Goal: Task Accomplishment & Management: Manage account settings

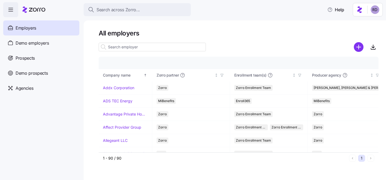
click at [46, 42] on span "Demo employers" at bounding box center [33, 43] width 34 height 7
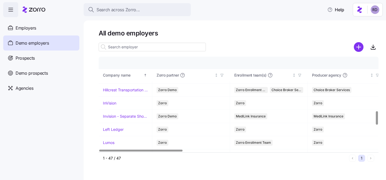
scroll to position [546, 0]
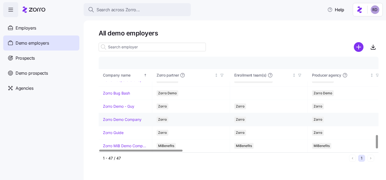
click at [125, 118] on link "Zorro Demo Company" at bounding box center [122, 119] width 39 height 5
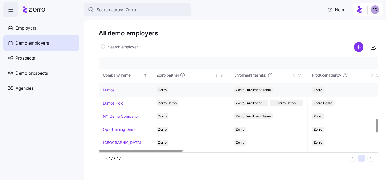
scroll to position [428, 0]
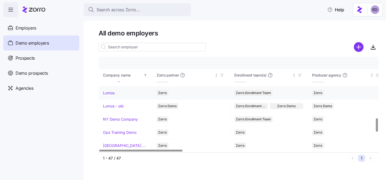
click at [110, 94] on link "Lumos" at bounding box center [109, 92] width 12 height 5
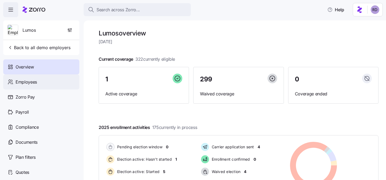
click at [31, 86] on div "Employees" at bounding box center [41, 81] width 76 height 15
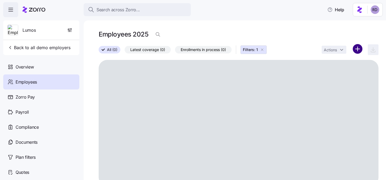
click at [358, 53] on html "Search across Zorro... Help Lumos Back to all demo employers Overview Employees…" at bounding box center [193, 88] width 386 height 176
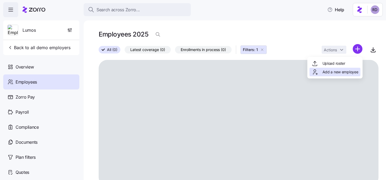
click at [335, 73] on span "Add a new employee" at bounding box center [341, 71] width 36 height 5
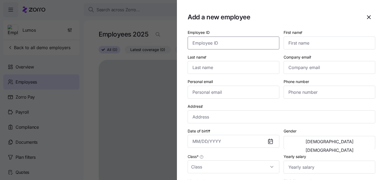
click at [210, 44] on input "Employee ID" at bounding box center [234, 42] width 92 height 13
click at [300, 41] on input "First name *" at bounding box center [330, 42] width 92 height 13
type input "[PERSON_NAME]"
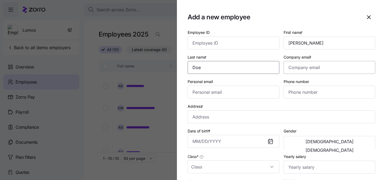
type input "Doe"
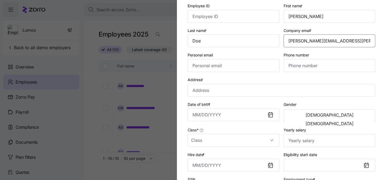
scroll to position [37, 0]
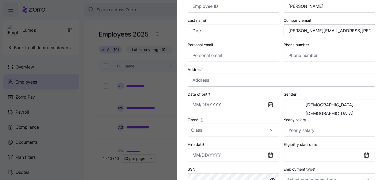
type input "[PERSON_NAME][EMAIL_ADDRESS][PERSON_NAME][DOMAIN_NAME]"
click at [223, 79] on input "Address *" at bounding box center [282, 79] width 188 height 13
type input "[STREET_ADDRESS][PERSON_NAME]"
click at [194, 104] on input "Date of birth *" at bounding box center [234, 104] width 92 height 13
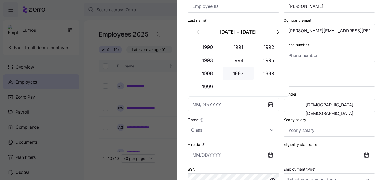
click at [236, 72] on button "1997" at bounding box center [238, 73] width 31 height 13
click at [243, 68] on button "Aug" at bounding box center [238, 73] width 31 height 13
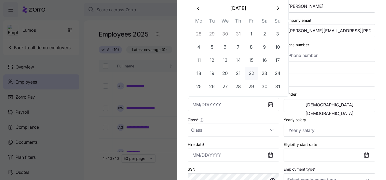
click at [256, 78] on button "22" at bounding box center [251, 73] width 13 height 13
type input "[DATE]"
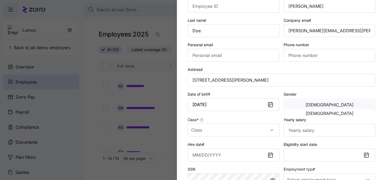
click at [299, 108] on button "[DEMOGRAPHIC_DATA]" at bounding box center [329, 104] width 89 height 9
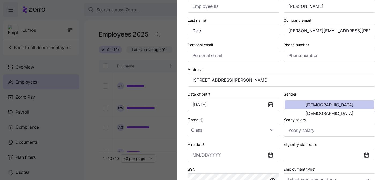
click at [306, 105] on span "[DEMOGRAPHIC_DATA]" at bounding box center [330, 104] width 48 height 4
click at [217, 131] on input "Class *" at bounding box center [234, 129] width 92 height 13
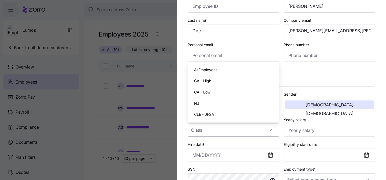
click at [222, 71] on div "AllEmployees" at bounding box center [233, 69] width 87 height 11
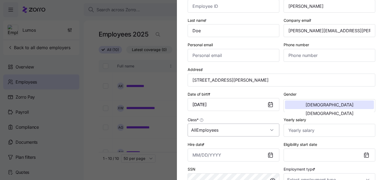
click at [217, 133] on input "AllEmployees" at bounding box center [234, 129] width 92 height 13
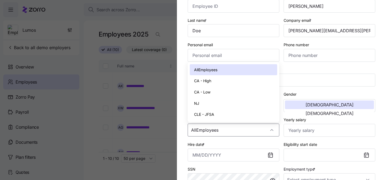
click at [213, 107] on div "NJ" at bounding box center [233, 103] width 87 height 11
type input "NJ"
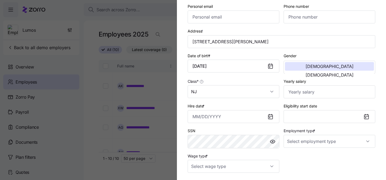
scroll to position [86, 0]
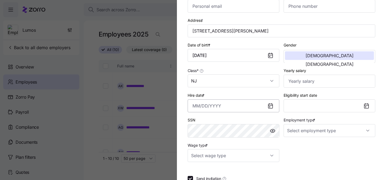
click at [210, 108] on input "Hire date *" at bounding box center [234, 105] width 92 height 13
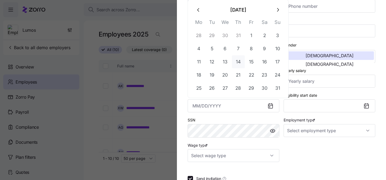
click at [241, 57] on button "14" at bounding box center [238, 61] width 13 height 13
type input "[DATE]"
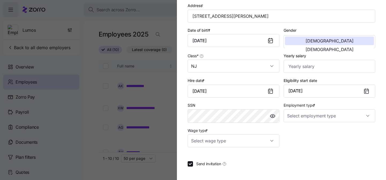
scroll to position [124, 0]
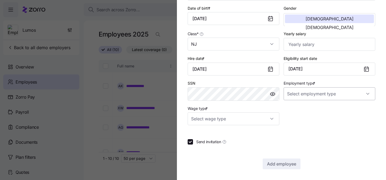
click at [307, 98] on input "Employment type *" at bounding box center [330, 93] width 92 height 13
click at [304, 110] on span "Full Time" at bounding box center [298, 110] width 16 height 6
type input "Full Time"
click at [199, 113] on input "Wage type *" at bounding box center [234, 118] width 92 height 13
click at [204, 138] on div "Salary" at bounding box center [233, 134] width 87 height 11
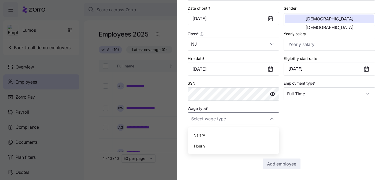
type input "Salary"
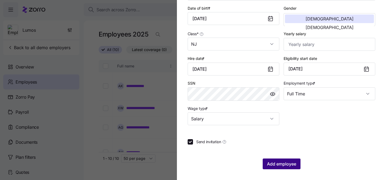
click at [277, 164] on span "Add employee" at bounding box center [281, 163] width 29 height 6
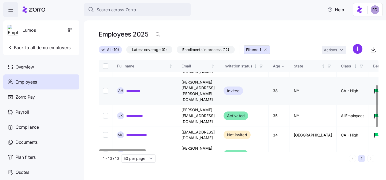
scroll to position [0, 0]
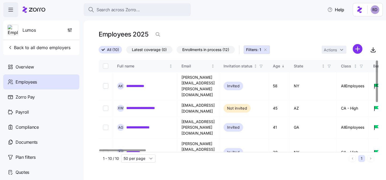
click at [107, 47] on label "All (10)" at bounding box center [110, 50] width 23 height 8
click at [99, 51] on input "All (10)" at bounding box center [99, 51] width 0 height 0
click at [268, 50] on icon "button" at bounding box center [265, 49] width 4 height 4
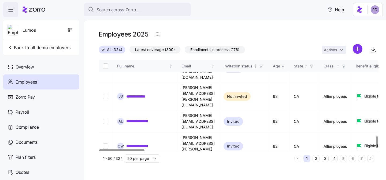
scroll to position [609, 0]
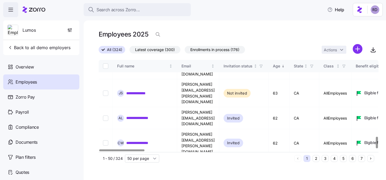
click at [315, 157] on button "2" at bounding box center [316, 158] width 7 height 7
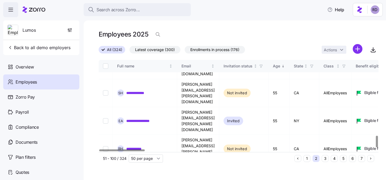
scroll to position [607, 0]
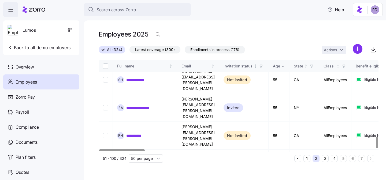
click at [325, 156] on button "3" at bounding box center [325, 158] width 7 height 7
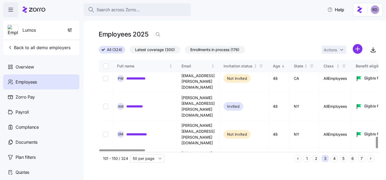
scroll to position [611, 0]
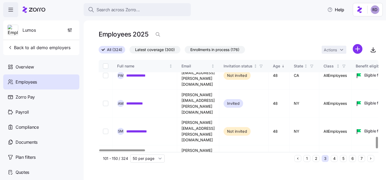
click at [334, 158] on button "4" at bounding box center [334, 158] width 7 height 7
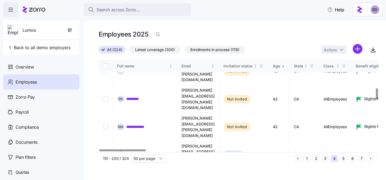
scroll to position [223, 0]
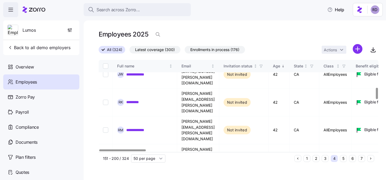
checkbox input "true"
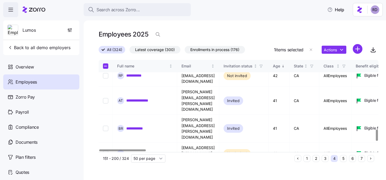
scroll to position [566, 0]
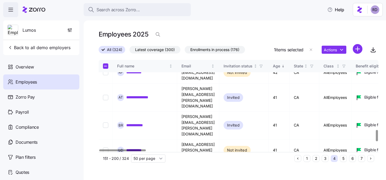
checkbox input "true"
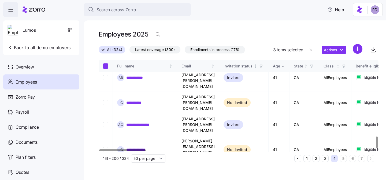
scroll to position [623, 0]
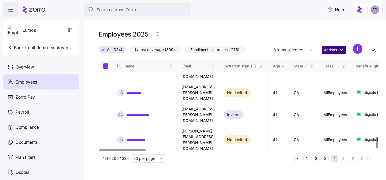
click at [333, 46] on html "**********" at bounding box center [193, 88] width 386 height 176
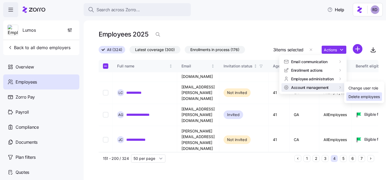
click at [363, 94] on div "Delete employees" at bounding box center [364, 97] width 31 height 6
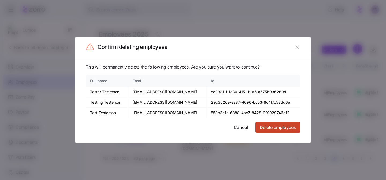
click at [284, 125] on span "Delete employees" at bounding box center [278, 127] width 36 height 6
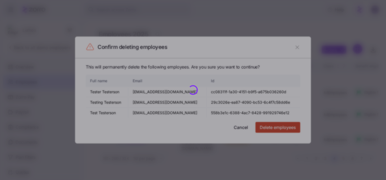
checkbox input "false"
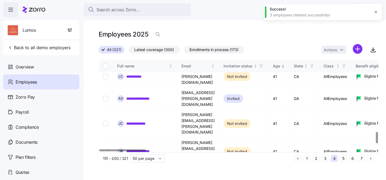
scroll to position [582, 0]
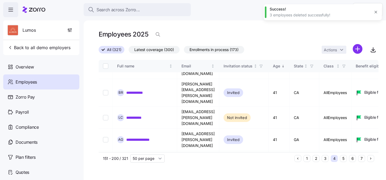
click at [345, 158] on button "5" at bounding box center [343, 158] width 7 height 7
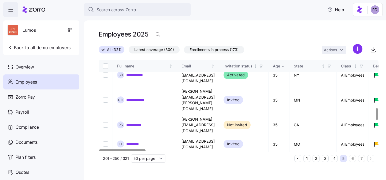
scroll to position [386, 0]
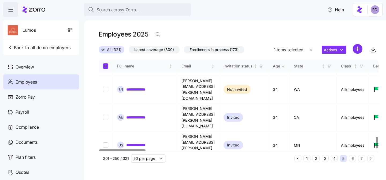
scroll to position [618, 0]
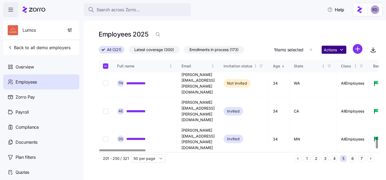
click at [334, 51] on html "**********" at bounding box center [193, 88] width 386 height 176
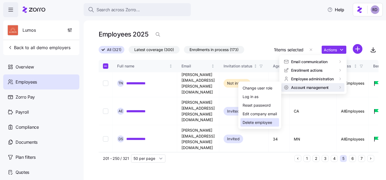
click at [257, 121] on div "Delete employee" at bounding box center [257, 122] width 29 height 6
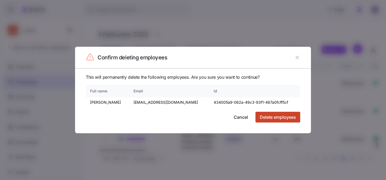
click at [285, 117] on span "Delete employees" at bounding box center [278, 117] width 36 height 6
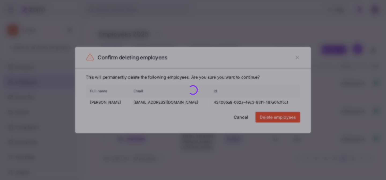
checkbox input "false"
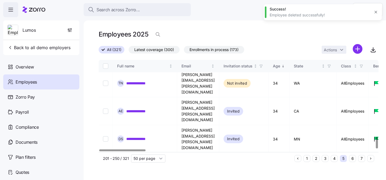
click at [352, 159] on button "6" at bounding box center [352, 158] width 7 height 7
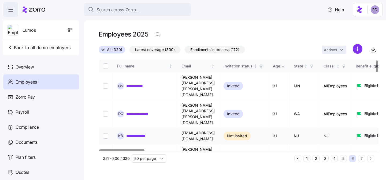
click at [107, 133] on input "Select record 3" at bounding box center [105, 135] width 5 height 5
checkbox input "true"
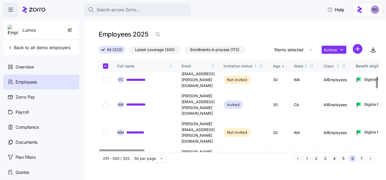
scroll to position [132, 0]
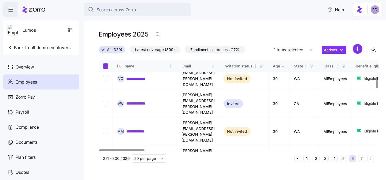
checkbox input "true"
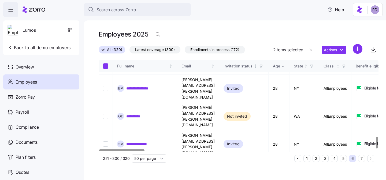
scroll to position [617, 0]
click at [332, 50] on html "**********" at bounding box center [193, 88] width 386 height 176
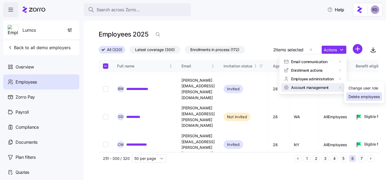
click at [352, 95] on div "Delete employees" at bounding box center [364, 97] width 31 height 6
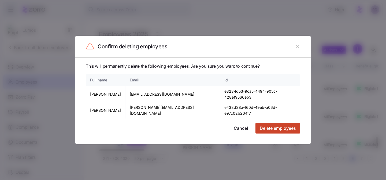
click at [277, 125] on span "Delete employees" at bounding box center [278, 128] width 36 height 6
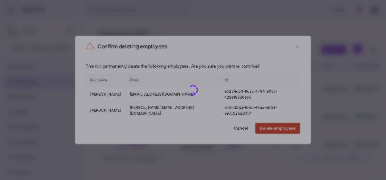
checkbox input "false"
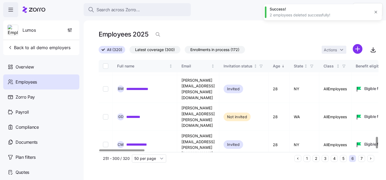
click at [373, 159] on button "Next page" at bounding box center [370, 158] width 7 height 7
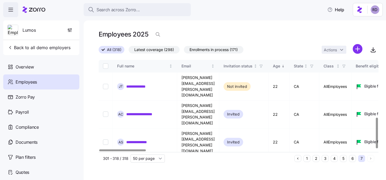
scroll to position [172, 0]
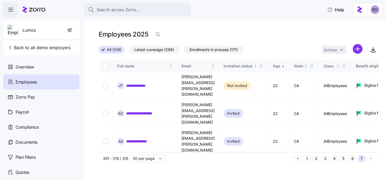
click at [306, 159] on button "1" at bounding box center [307, 158] width 7 height 7
click at [318, 158] on button "2" at bounding box center [316, 158] width 7 height 7
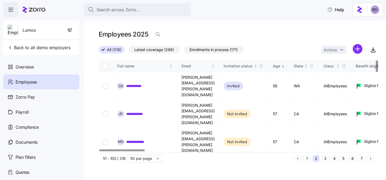
click at [307, 159] on button "1" at bounding box center [307, 158] width 7 height 7
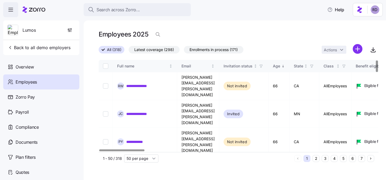
click at [315, 160] on button "2" at bounding box center [316, 158] width 7 height 7
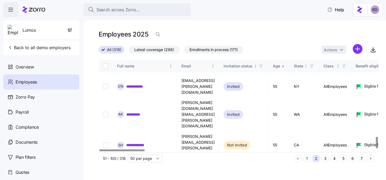
scroll to position [607, 0]
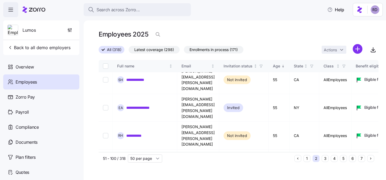
click at [324, 159] on button "3" at bounding box center [325, 158] width 7 height 7
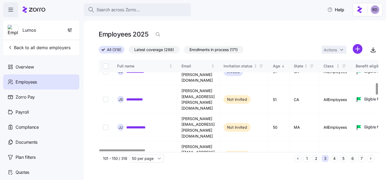
scroll to position [189, 0]
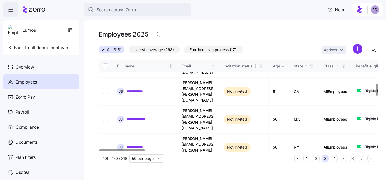
click at [331, 49] on html "**********" at bounding box center [193, 88] width 386 height 176
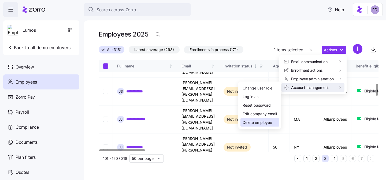
click at [265, 123] on div "Delete employee" at bounding box center [257, 122] width 29 height 6
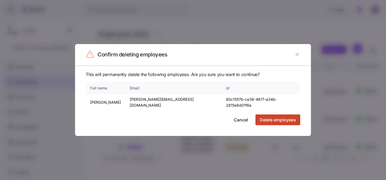
click at [277, 117] on span "Delete employees" at bounding box center [278, 119] width 36 height 6
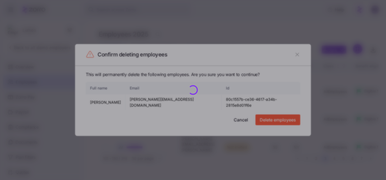
checkbox input "false"
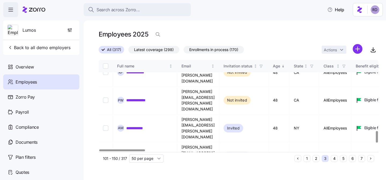
scroll to position [565, 0]
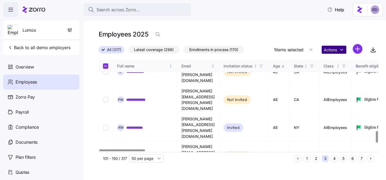
click at [340, 51] on html "**********" at bounding box center [193, 88] width 386 height 176
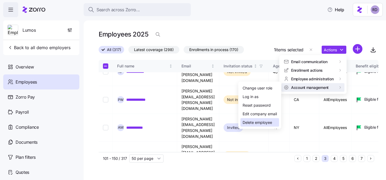
click at [265, 122] on div "Delete employee" at bounding box center [257, 122] width 29 height 6
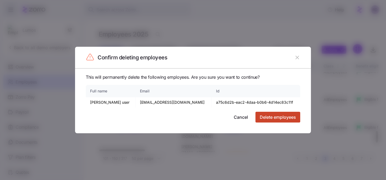
click at [279, 117] on span "Delete employees" at bounding box center [278, 117] width 36 height 6
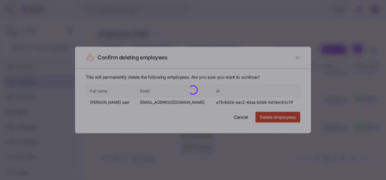
checkbox input "false"
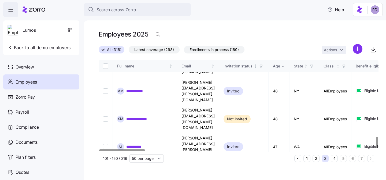
scroll to position [608, 0]
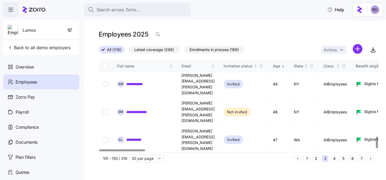
click at [334, 158] on button "4" at bounding box center [334, 158] width 7 height 7
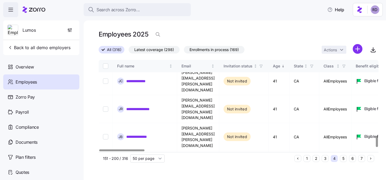
scroll to position [626, 0]
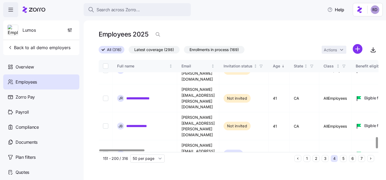
click at [338, 54] on div "Actions" at bounding box center [342, 50] width 41 height 12
click at [339, 51] on html "**********" at bounding box center [193, 88] width 386 height 176
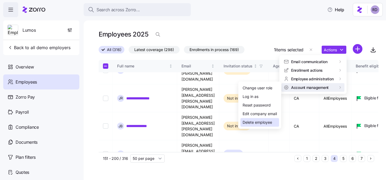
click at [260, 121] on div "Delete employee" at bounding box center [257, 122] width 29 height 6
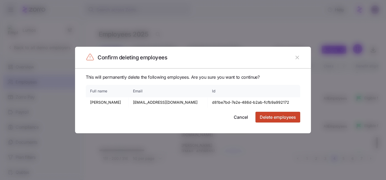
click at [295, 116] on span "Delete employees" at bounding box center [278, 117] width 36 height 6
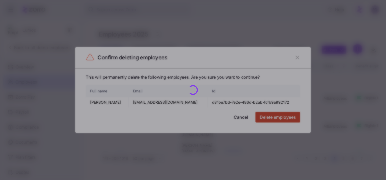
checkbox input "false"
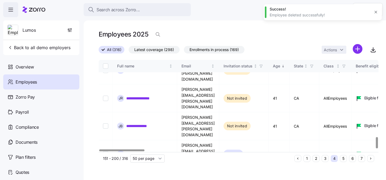
click at [344, 158] on button "5" at bounding box center [343, 158] width 7 height 7
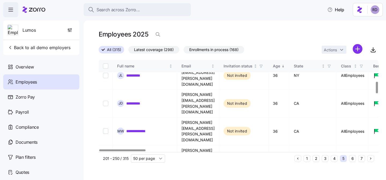
scroll to position [176, 0]
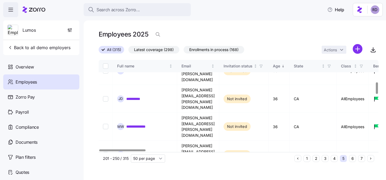
click at [335, 51] on html "**********" at bounding box center [193, 88] width 386 height 176
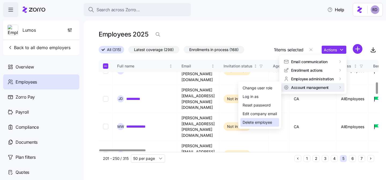
click at [267, 121] on div "Delete employee" at bounding box center [257, 122] width 29 height 6
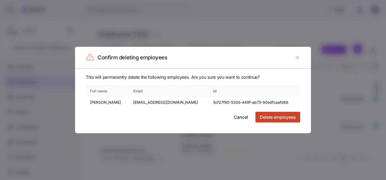
click at [283, 117] on span "Delete employees" at bounding box center [278, 117] width 36 height 6
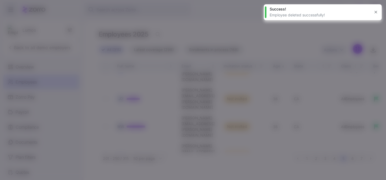
checkbox input "false"
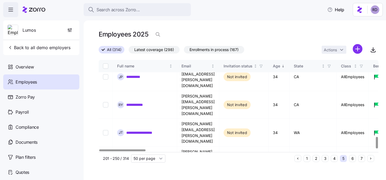
scroll to position [615, 0]
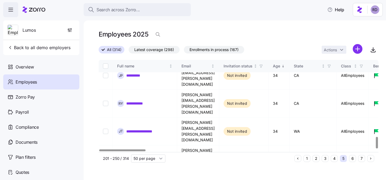
click at [352, 158] on button "6" at bounding box center [352, 158] width 7 height 7
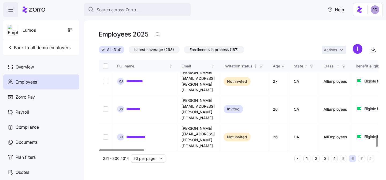
scroll to position [621, 0]
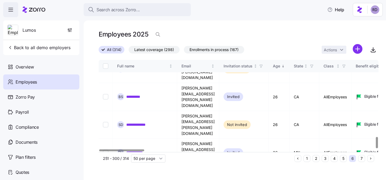
click at [362, 159] on button "7" at bounding box center [361, 158] width 7 height 7
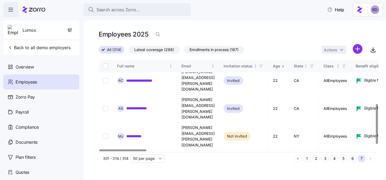
scroll to position [112, 0]
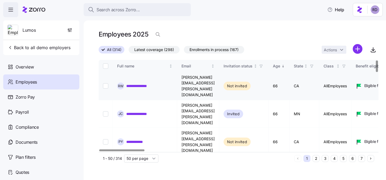
click at [105, 83] on input "Select record 1" at bounding box center [105, 85] width 5 height 5
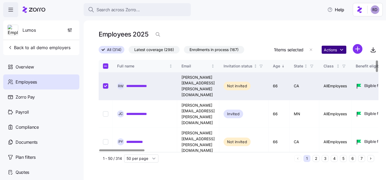
click at [337, 48] on html "**********" at bounding box center [193, 88] width 386 height 176
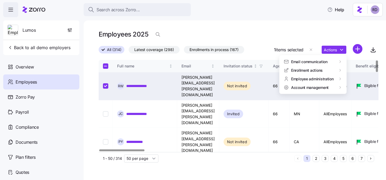
click at [104, 83] on input "Select record 1" at bounding box center [105, 85] width 5 height 5
checkbox input "false"
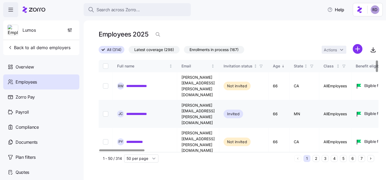
click at [105, 111] on input "Select record 2" at bounding box center [105, 113] width 5 height 5
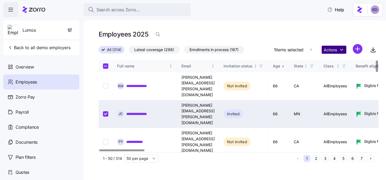
click at [330, 50] on html "**********" at bounding box center [193, 88] width 386 height 176
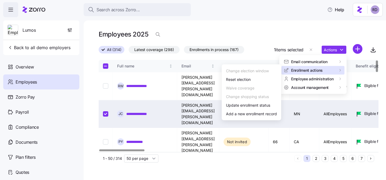
click at [107, 111] on input "Select record 2" at bounding box center [105, 113] width 5 height 5
checkbox input "false"
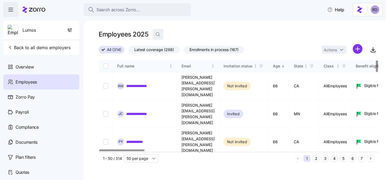
click at [158, 34] on icon "button" at bounding box center [157, 34] width 5 height 5
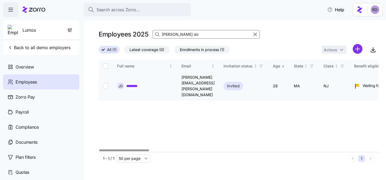
type input "John do"
click at [105, 83] on input "Select record 1" at bounding box center [105, 85] width 5 height 5
checkbox input "true"
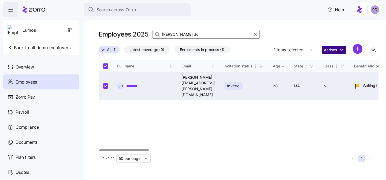
click at [331, 48] on html "Search across Zorro... Help Lumos Back to all demo employers Overview Employees…" at bounding box center [193, 88] width 386 height 176
click at [311, 121] on html "Search across Zorro... Help Lumos Back to all demo employers Overview Employees…" at bounding box center [193, 88] width 386 height 176
click at [101, 80] on td at bounding box center [106, 86] width 14 height 28
click at [108, 52] on span "All (1)" at bounding box center [112, 49] width 10 height 7
click at [99, 51] on input "All (1)" at bounding box center [99, 51] width 0 height 0
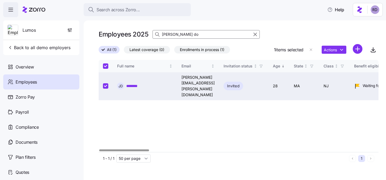
click at [256, 34] on icon "button" at bounding box center [255, 34] width 6 height 6
checkbox input "false"
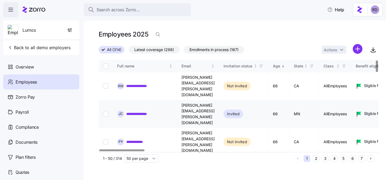
click at [106, 111] on input "Select record 2" at bounding box center [105, 113] width 5 height 5
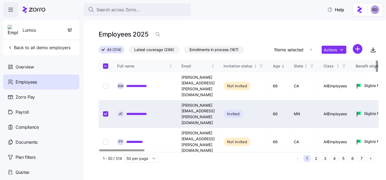
click at [336, 43] on div "Employees 2025" at bounding box center [239, 36] width 280 height 15
click at [336, 47] on html "**********" at bounding box center [193, 88] width 386 height 176
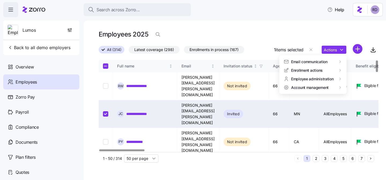
click at [108, 111] on input "Select record 2" at bounding box center [105, 113] width 5 height 5
checkbox input "false"
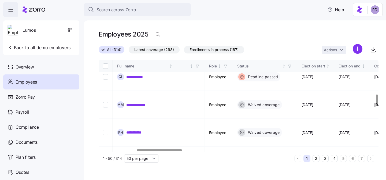
scroll to position [146, 232]
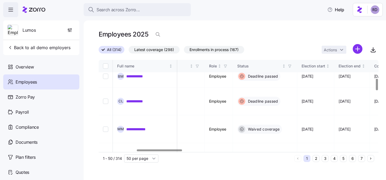
click at [317, 157] on button "2" at bounding box center [316, 158] width 7 height 7
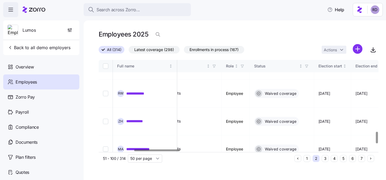
scroll to position [607, 216]
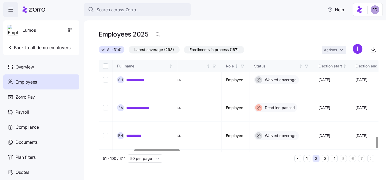
click at [363, 157] on button "7" at bounding box center [361, 158] width 7 height 7
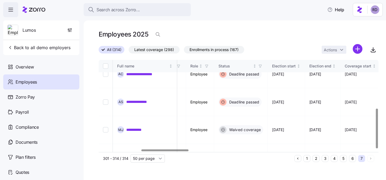
scroll to position [0, 251]
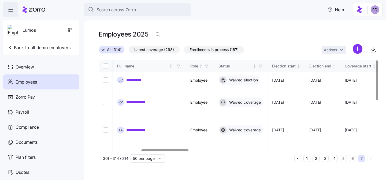
click at [352, 157] on button "6" at bounding box center [352, 158] width 7 height 7
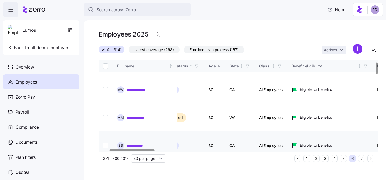
scroll to position [15, 64]
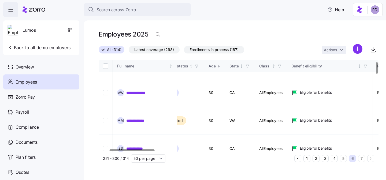
click at [106, 171] on input "Select record 5" at bounding box center [105, 173] width 5 height 5
checkbox input "true"
click at [339, 50] on html "**********" at bounding box center [193, 88] width 386 height 176
